Goal: Task Accomplishment & Management: Manage account settings

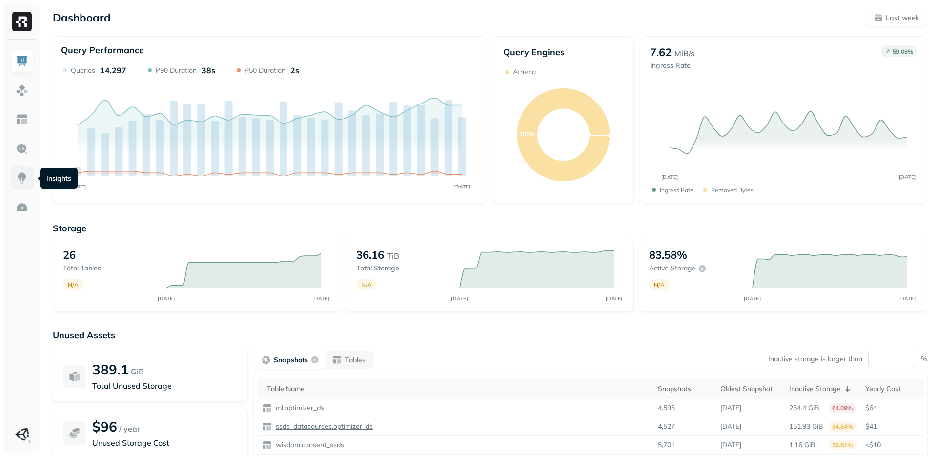
click at [22, 175] on img at bounding box center [22, 178] width 13 height 13
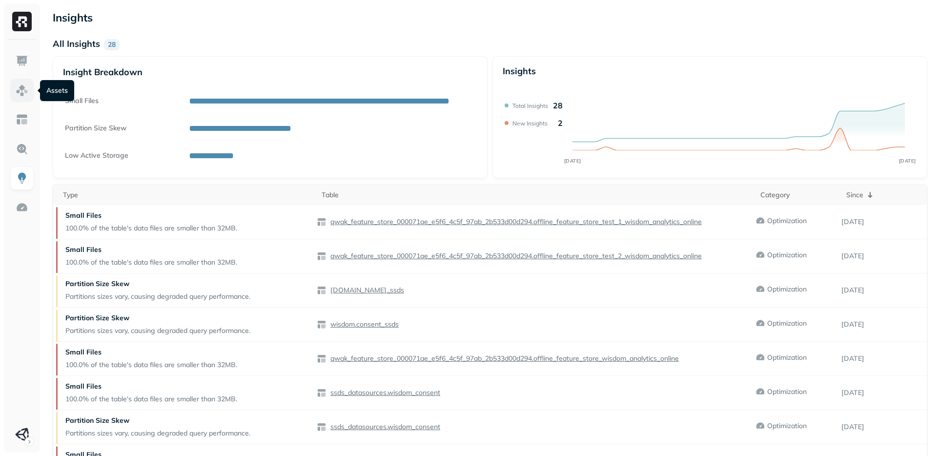
click at [27, 87] on img at bounding box center [22, 90] width 13 height 13
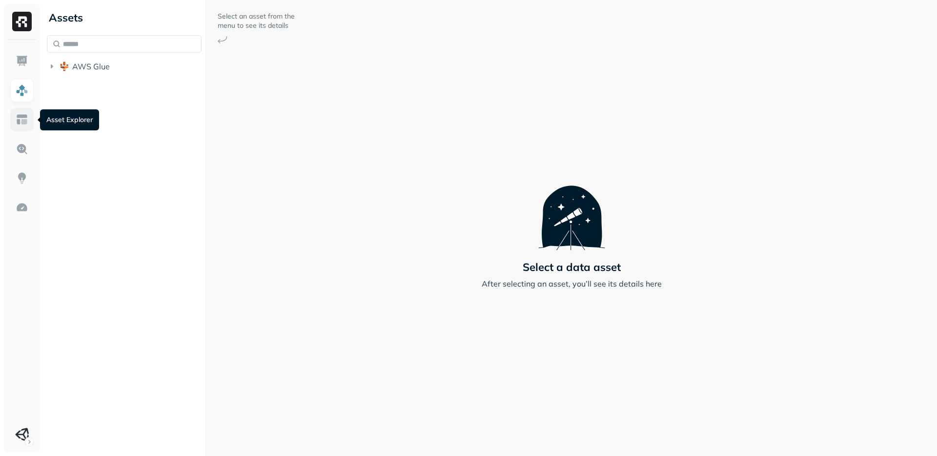
click at [20, 120] on img at bounding box center [22, 119] width 13 height 13
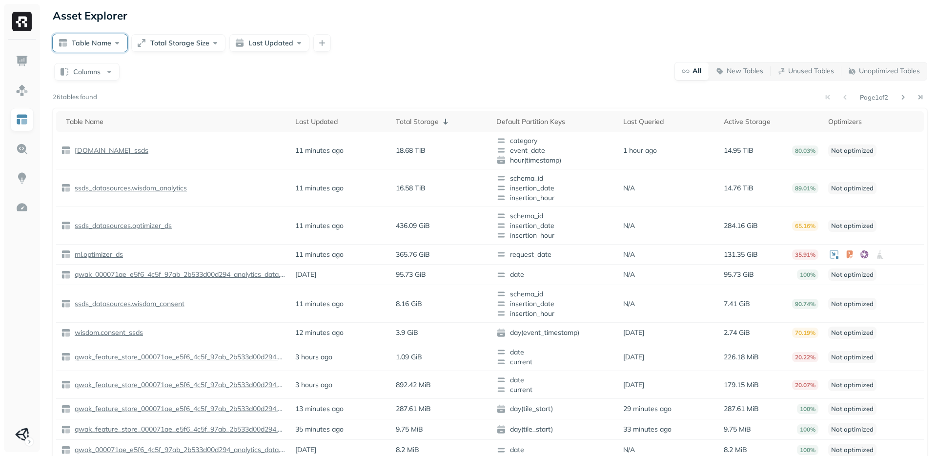
click at [108, 39] on button "Table Name" at bounding box center [90, 43] width 75 height 18
type input "**"
click at [28, 129] on div "ml" at bounding box center [120, 131] width 212 height 16
click at [41, 147] on button "optimizer_ds" at bounding box center [39, 149] width 12 height 12
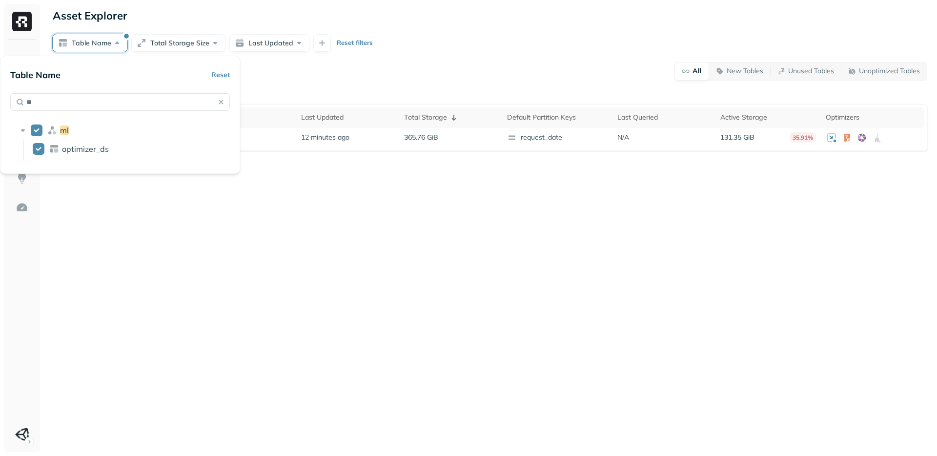
click at [325, 86] on div "Columns All New Tables Unused Tables Unoptimized Tables 1 tables found Table Na…" at bounding box center [490, 106] width 875 height 89
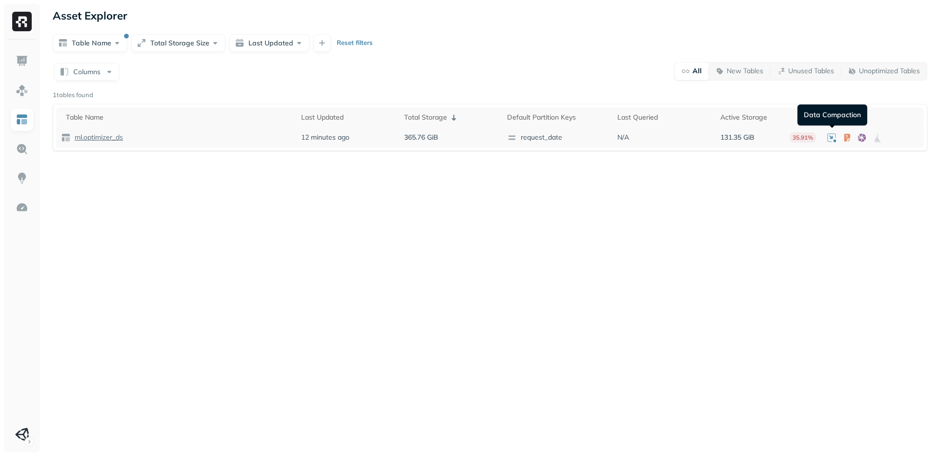
click at [831, 138] on icon at bounding box center [831, 136] width 3 height 3
click at [850, 140] on icon at bounding box center [848, 140] width 3 height 3
click at [117, 134] on p "ml.optimizer_ds" at bounding box center [98, 137] width 50 height 9
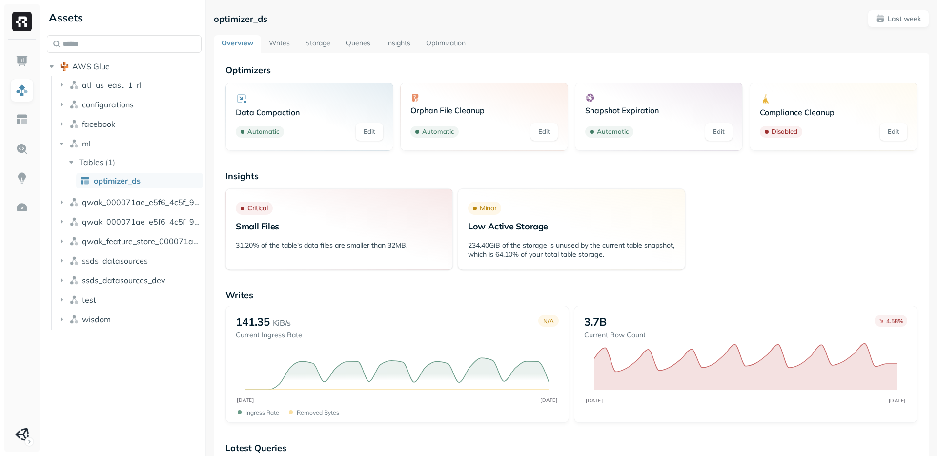
click at [245, 98] on icon at bounding box center [242, 99] width 12 height 12
click at [363, 133] on link "Edit" at bounding box center [369, 132] width 27 height 18
drag, startPoint x: 631, startPoint y: 120, endPoint x: 613, endPoint y: 125, distance: 19.5
click at [630, 120] on div "Snapshot Expiration Automatic Edit" at bounding box center [658, 117] width 147 height 48
click at [713, 133] on link "Edit" at bounding box center [718, 132] width 27 height 18
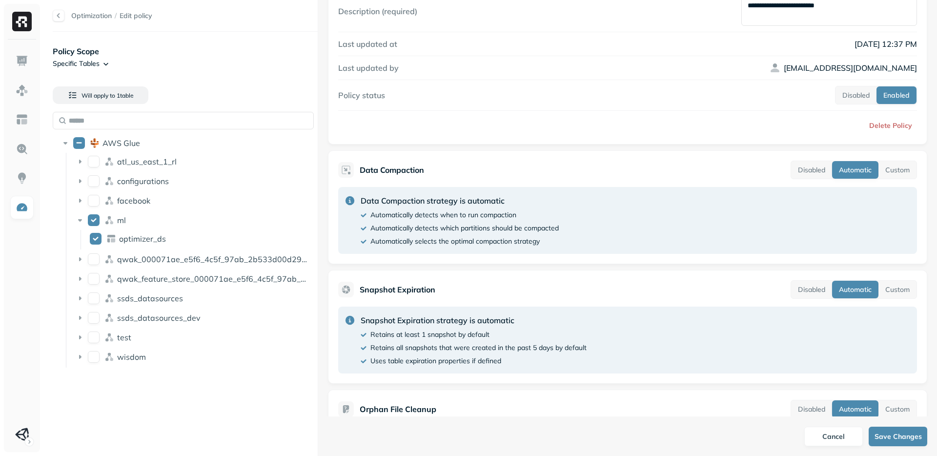
scroll to position [79, 0]
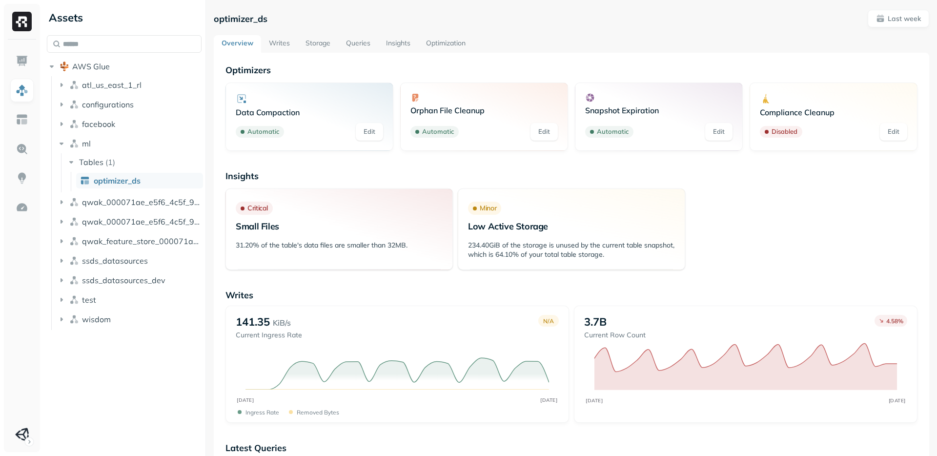
click at [453, 45] on link "Optimization" at bounding box center [445, 44] width 55 height 18
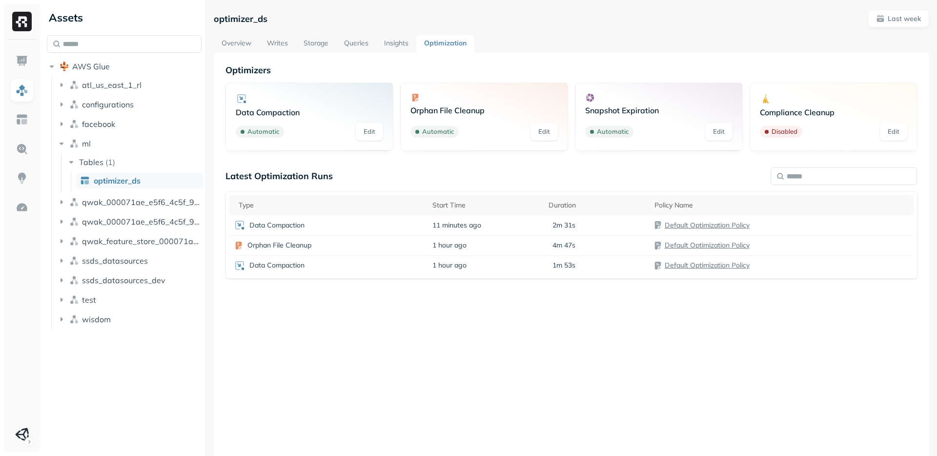
click at [247, 45] on link "Overview" at bounding box center [236, 44] width 45 height 18
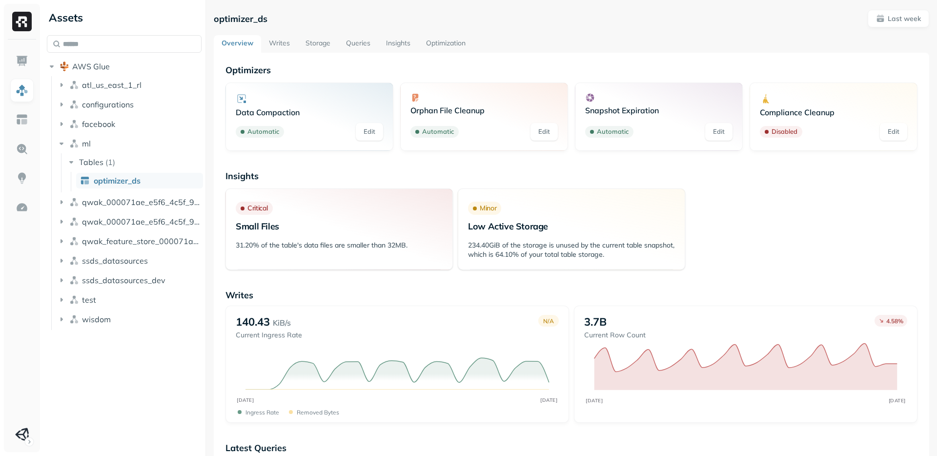
click at [893, 134] on link "Edit" at bounding box center [893, 132] width 27 height 18
